Goal: Transaction & Acquisition: Book appointment/travel/reservation

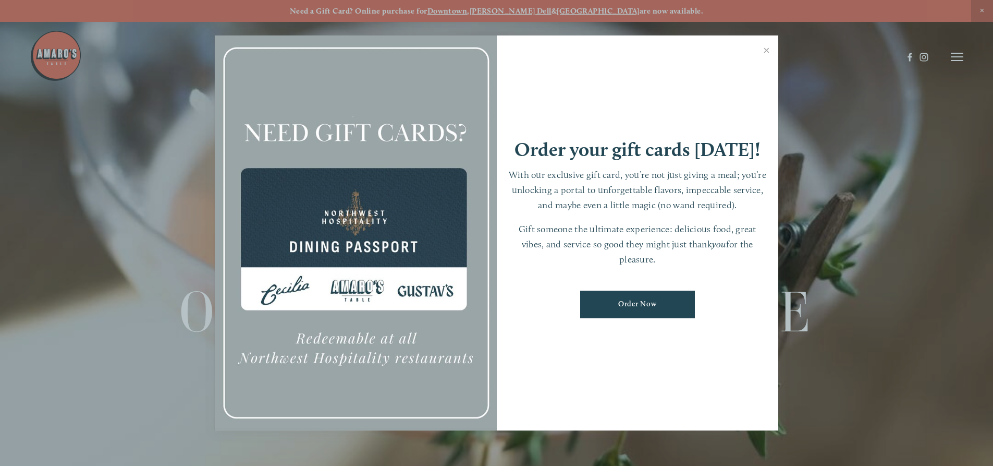
click at [959, 55] on div at bounding box center [496, 233] width 993 height 466
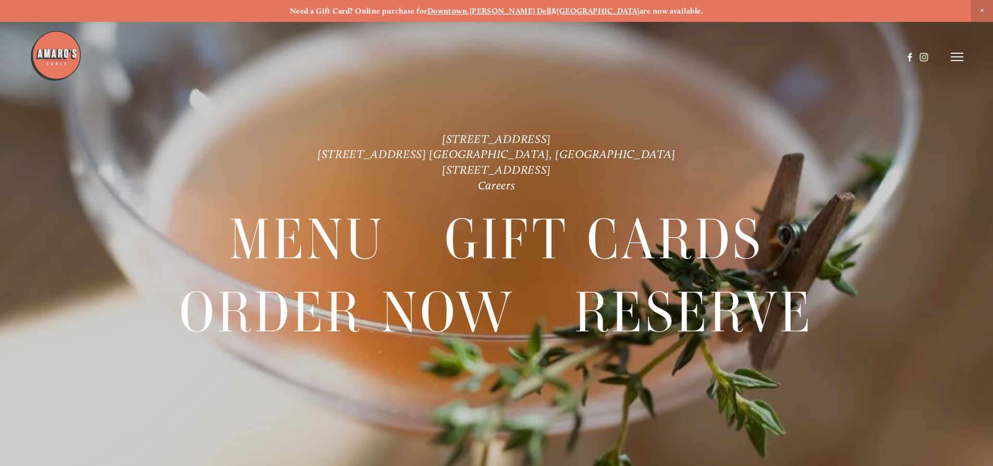
click at [958, 56] on icon at bounding box center [957, 56] width 13 height 9
click at [877, 58] on span "Reserve" at bounding box center [881, 57] width 28 height 10
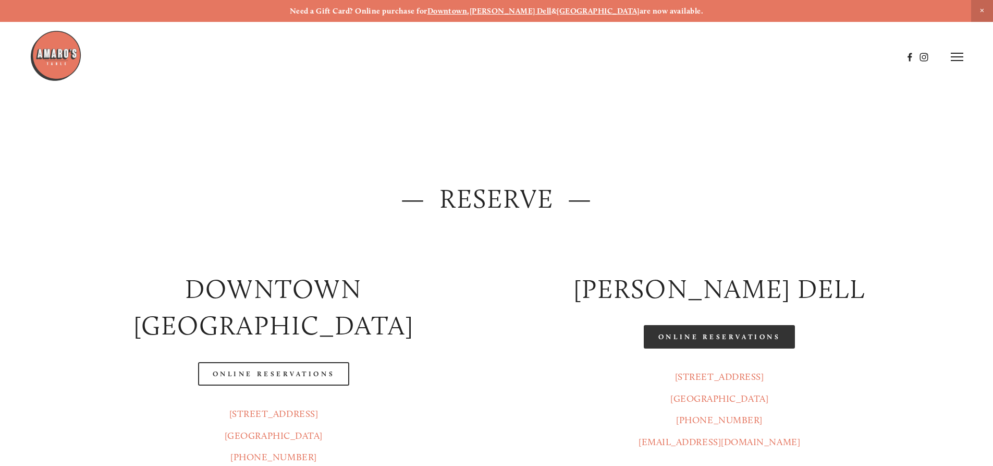
click at [693, 339] on link "Online Reservations" at bounding box center [719, 336] width 151 height 23
click at [696, 335] on link "Online Reservations" at bounding box center [719, 336] width 151 height 23
